Goal: Check status: Check status

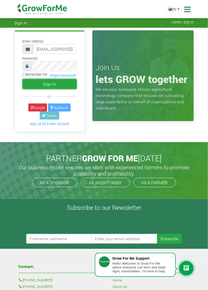
click at [32, 84] on button "Sign In" at bounding box center [50, 84] width 54 height 10
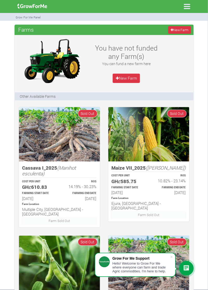
click at [187, 7] on icon at bounding box center [187, 6] width 11 height 11
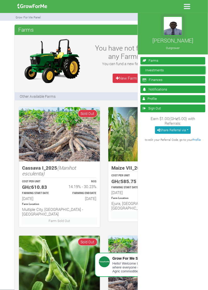
click at [175, 70] on link "Investments" at bounding box center [172, 70] width 65 height 8
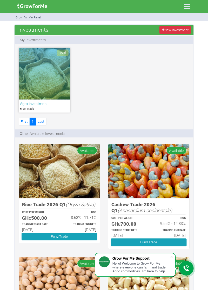
click at [34, 99] on div "Paid" at bounding box center [45, 74] width 52 height 52
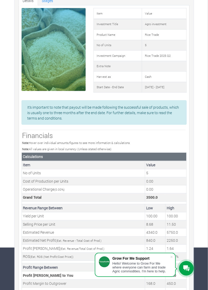
scroll to position [43, 0]
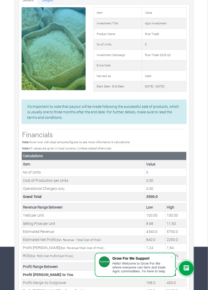
click at [173, 260] on span at bounding box center [171, 257] width 5 height 5
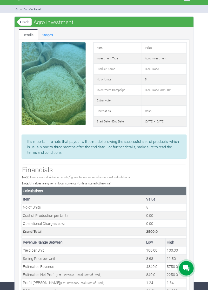
scroll to position [0, 0]
